Goal: Information Seeking & Learning: Learn about a topic

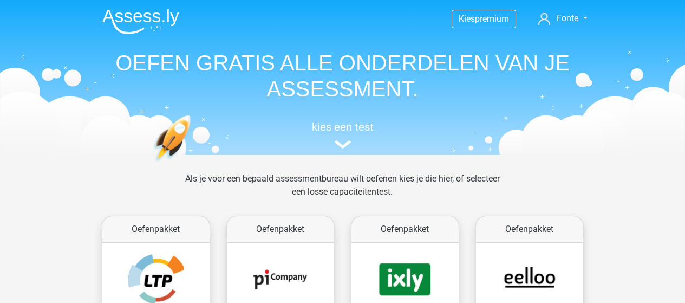
scroll to position [459, 0]
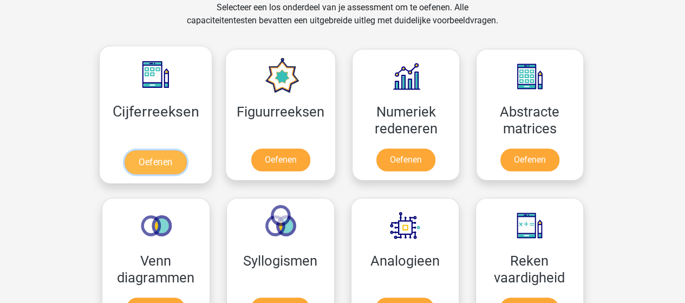
click at [159, 162] on link "Oefenen" at bounding box center [155, 162] width 62 height 24
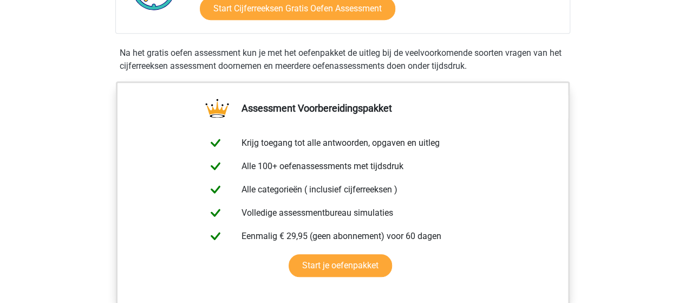
scroll to position [595, 0]
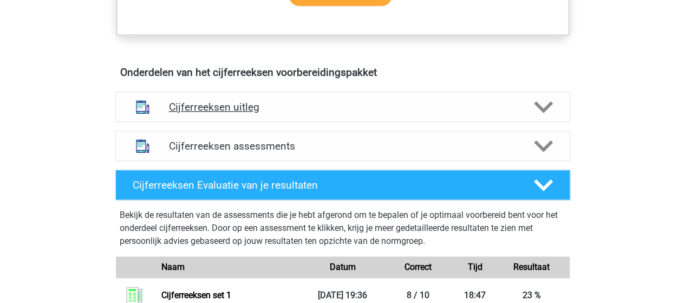
click at [543, 113] on polygon at bounding box center [543, 107] width 19 height 12
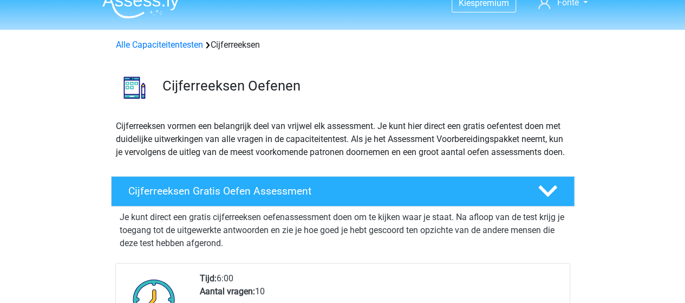
scroll to position [0, 0]
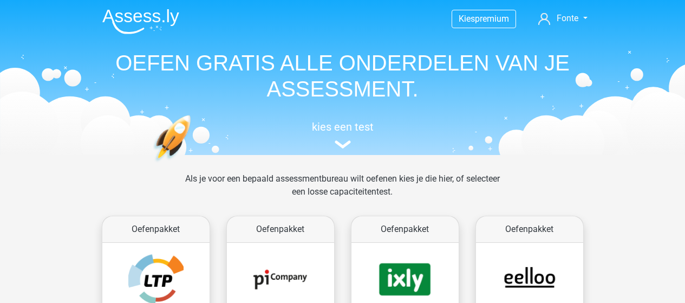
scroll to position [459, 0]
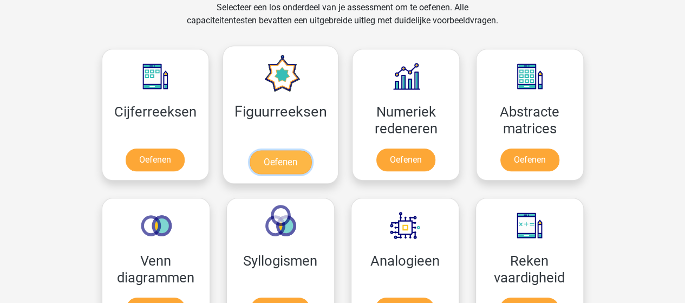
click at [281, 153] on link "Oefenen" at bounding box center [280, 162] width 62 height 24
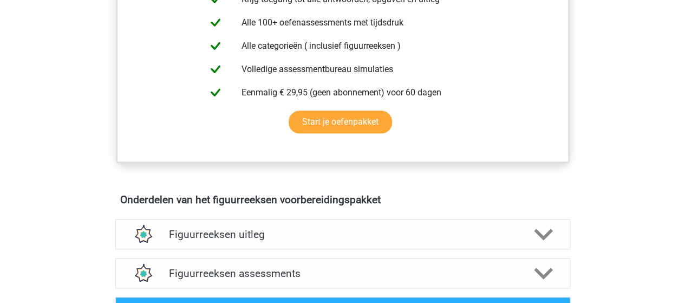
scroll to position [541, 0]
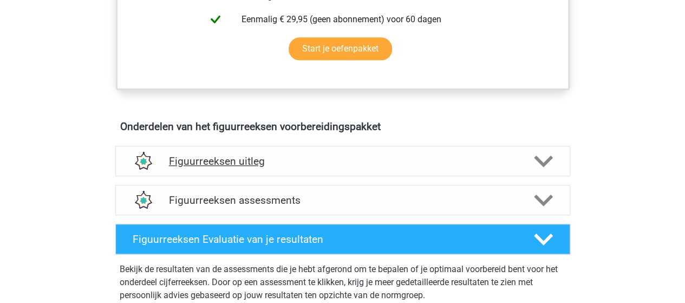
click at [550, 161] on icon at bounding box center [543, 161] width 19 height 19
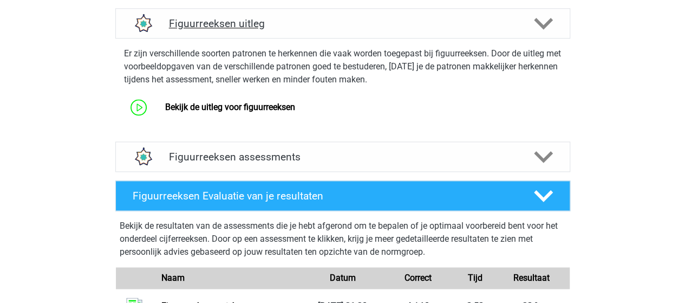
scroll to position [704, 0]
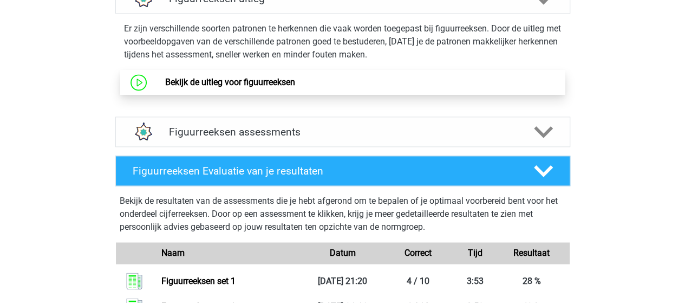
click at [250, 79] on link "Bekijk de uitleg voor figuurreeksen" at bounding box center [230, 82] width 130 height 10
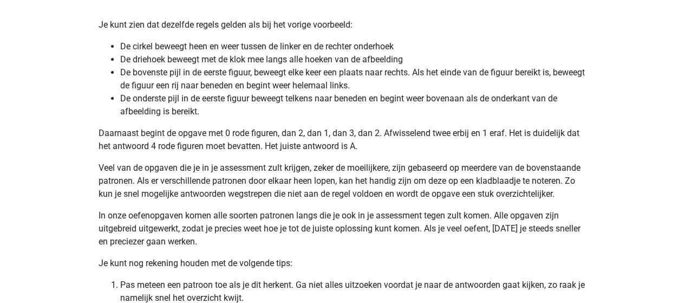
scroll to position [1948, 0]
